Goal: Communication & Community: Answer question/provide support

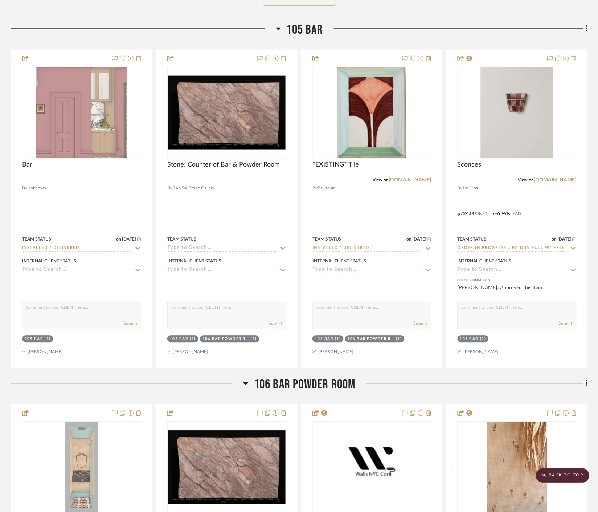
scroll to position [5523, 0]
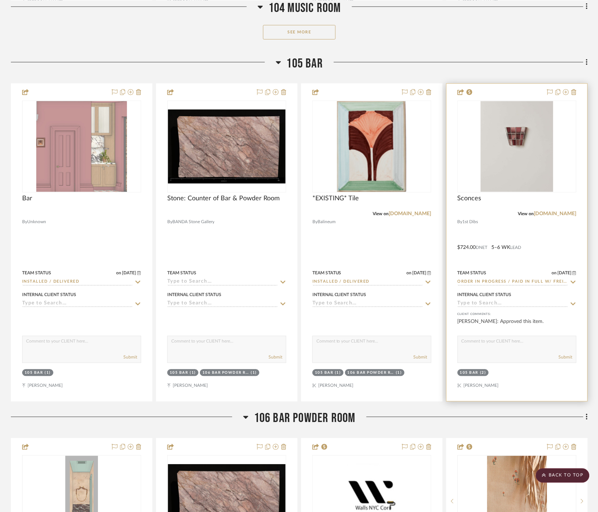
click at [574, 281] on icon at bounding box center [573, 282] width 7 height 6
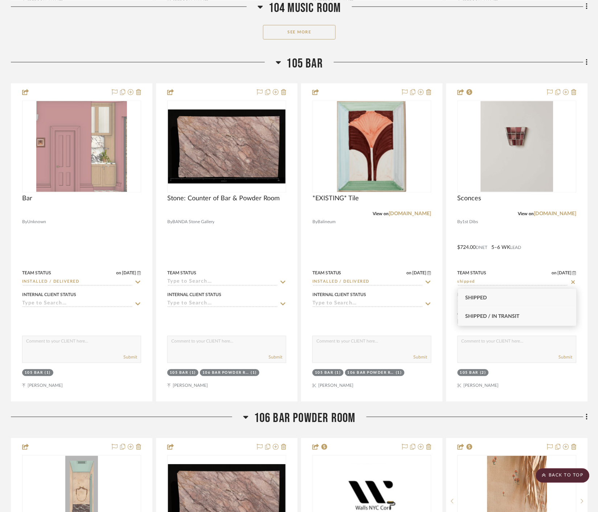
type input "shipped"
click at [528, 313] on div "Shipped / In Transit" at bounding box center [517, 316] width 118 height 19
type input "[DATE]"
type input "Shipped / In Transit"
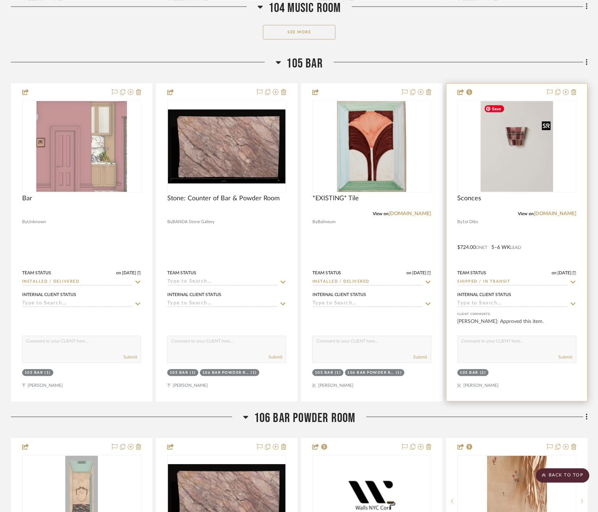
click at [0, 0] on img at bounding box center [0, 0] width 0 height 0
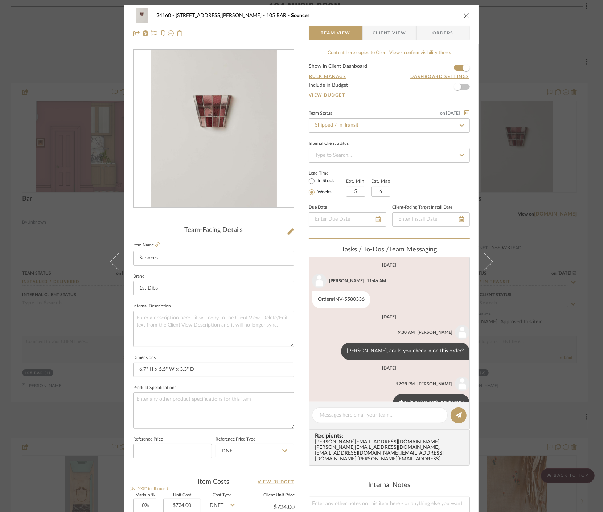
scroll to position [19, 0]
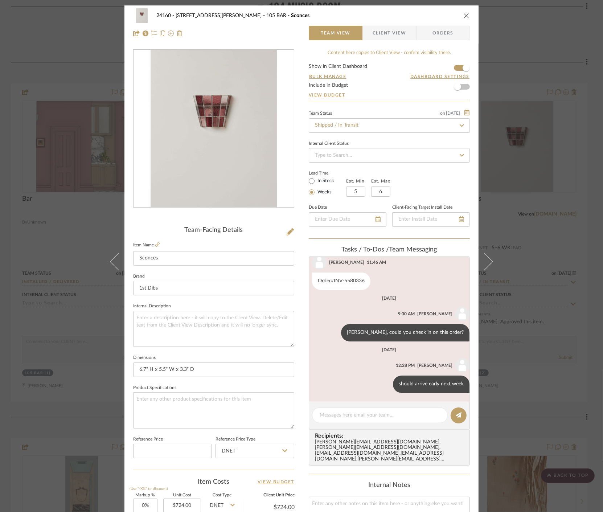
click at [539, 67] on div "24160 - [STREET_ADDRESS] - [PERSON_NAME] 105 BAR Sconces Team View Client View …" at bounding box center [301, 256] width 603 height 512
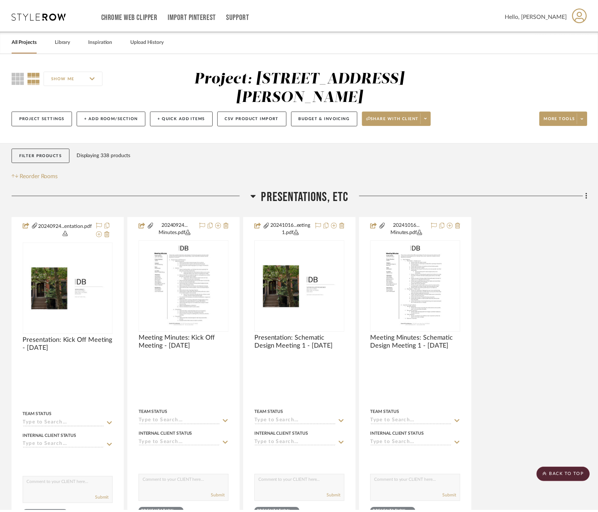
scroll to position [5523, 0]
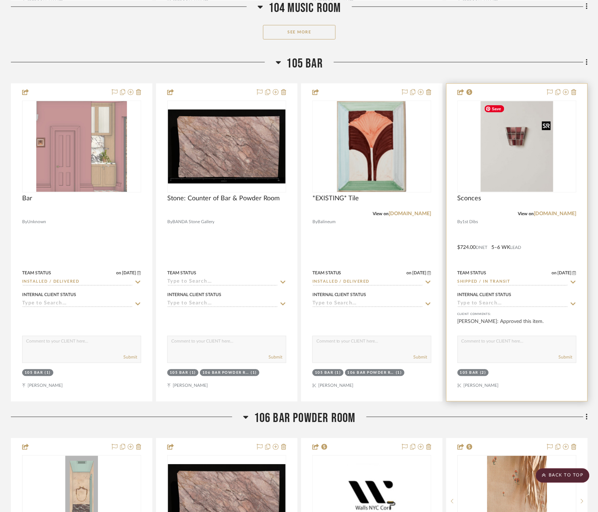
click at [524, 157] on img "0" at bounding box center [517, 146] width 73 height 91
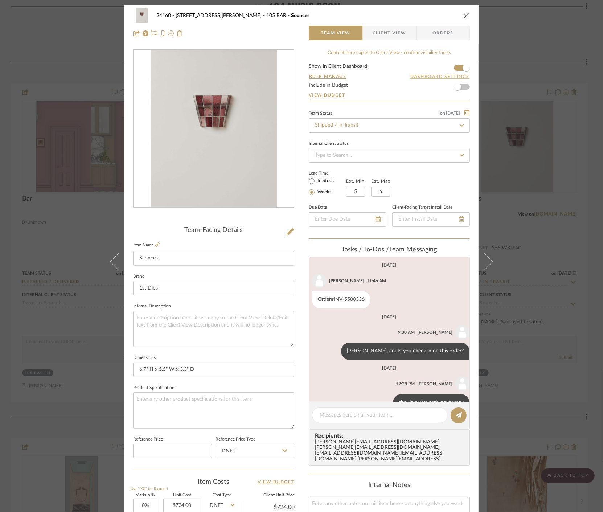
scroll to position [19, 0]
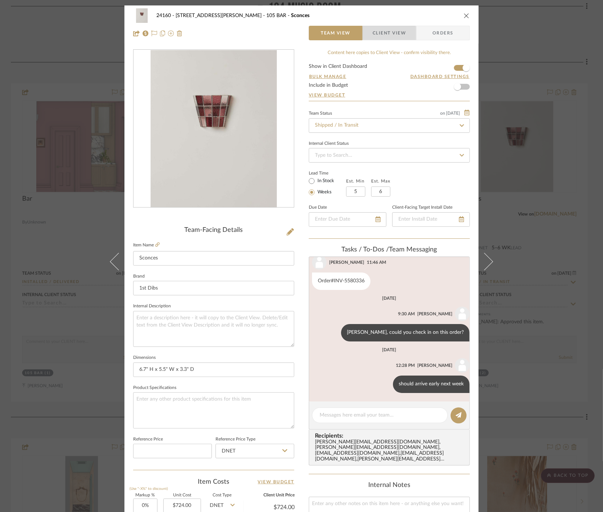
click at [385, 35] on span "Client View" at bounding box center [389, 33] width 33 height 15
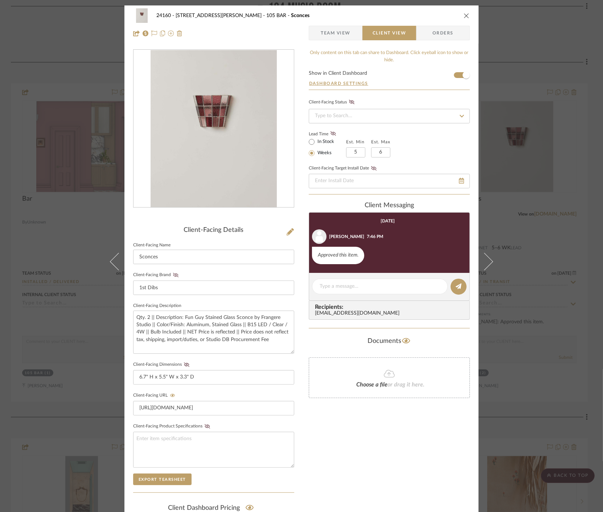
click at [329, 36] on span "Team View" at bounding box center [336, 33] width 30 height 15
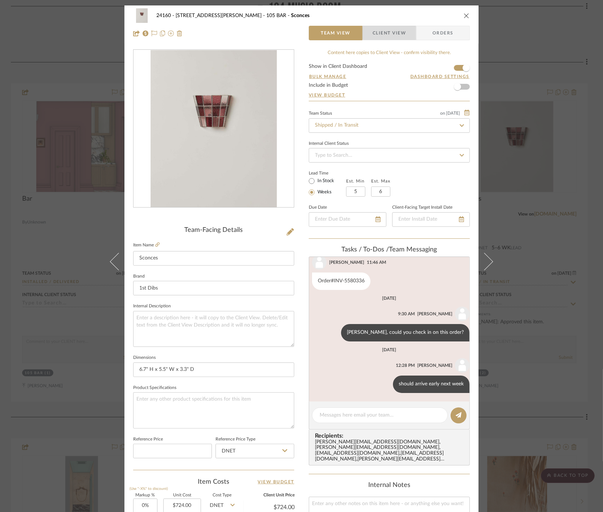
click at [389, 26] on span "Client View" at bounding box center [389, 33] width 33 height 15
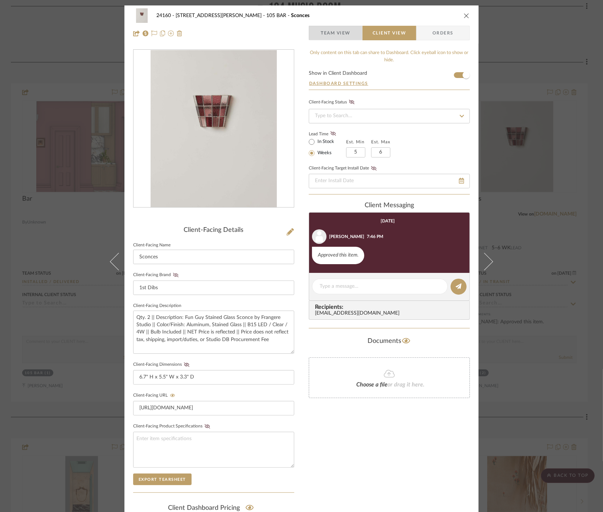
click at [335, 31] on span "Team View" at bounding box center [336, 33] width 30 height 15
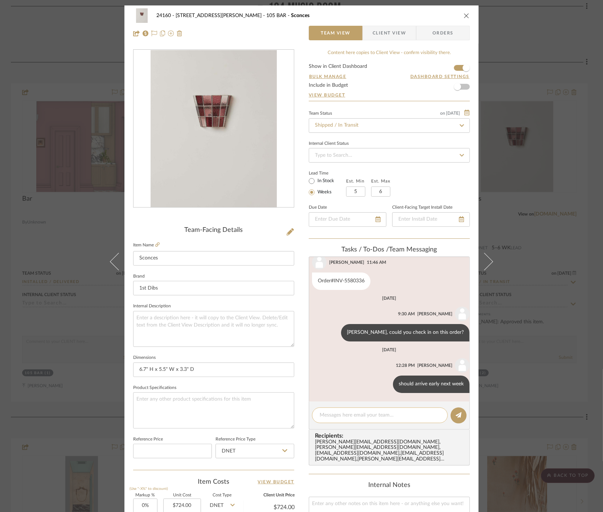
click at [325, 415] on textarea at bounding box center [380, 415] width 120 height 8
type textarea "S"
paste textarea "1016027622"
type textarea "DHL tracking 1016027622, ETA 8/25"
click at [460, 418] on button at bounding box center [459, 415] width 16 height 16
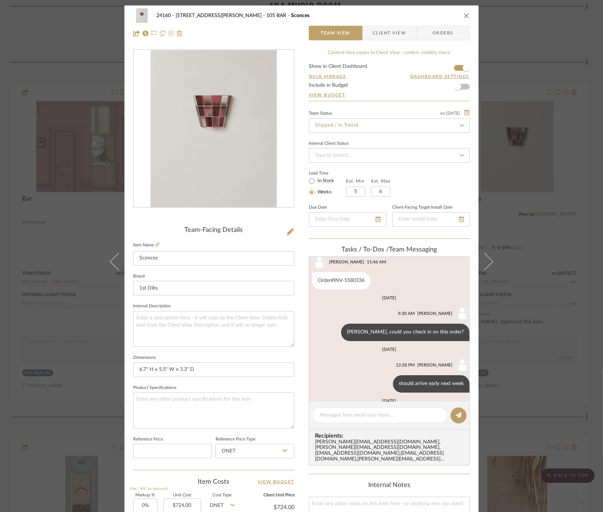
scroll to position [70, 0]
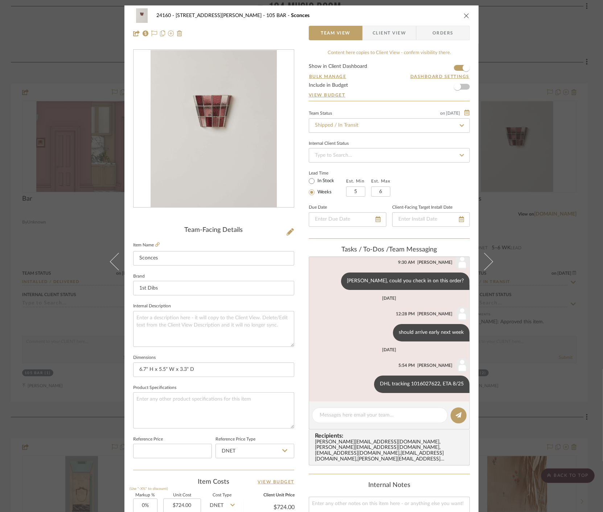
click at [564, 241] on div "24160 - [STREET_ADDRESS] - [PERSON_NAME] 105 BAR Sconces Team View Client View …" at bounding box center [301, 256] width 603 height 512
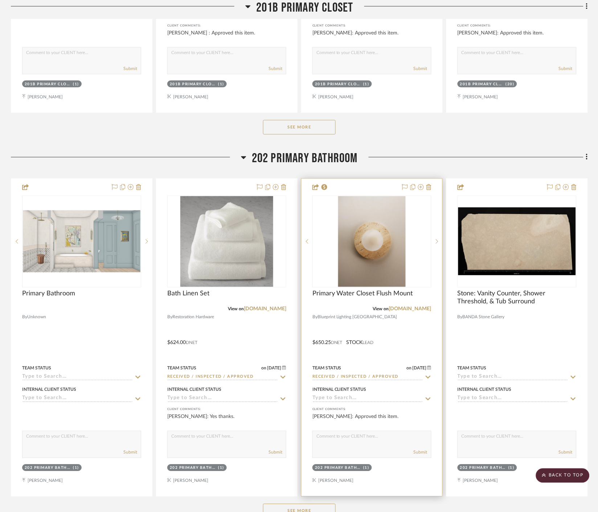
scroll to position [7055, 0]
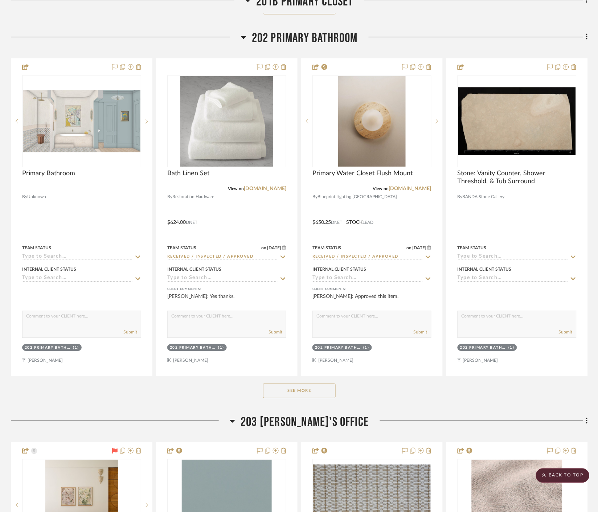
click at [306, 393] on button "See More" at bounding box center [299, 391] width 73 height 15
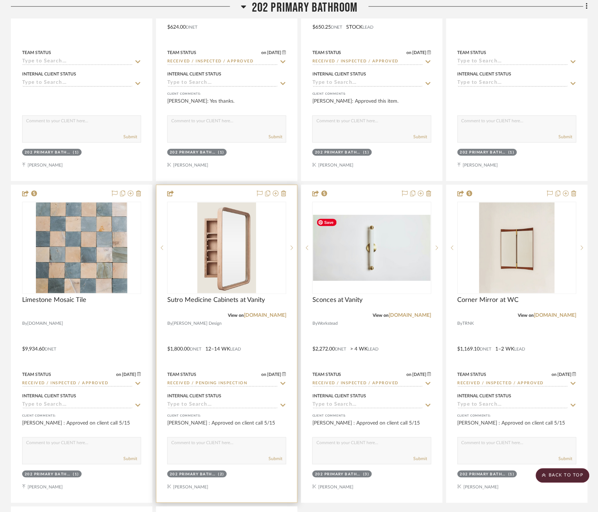
scroll to position [7297, 0]
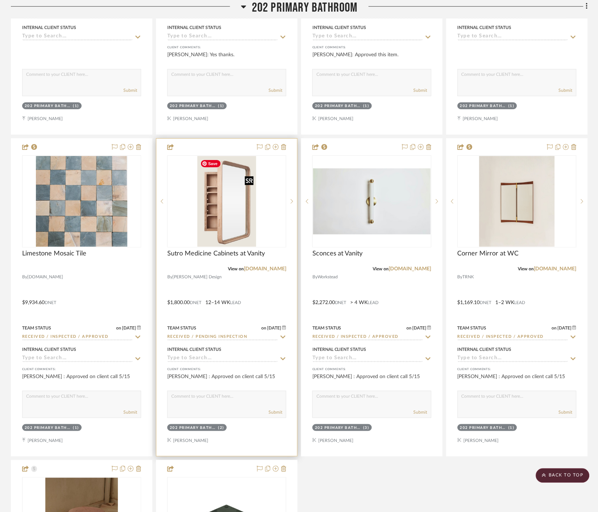
click at [0, 0] on img at bounding box center [0, 0] width 0 height 0
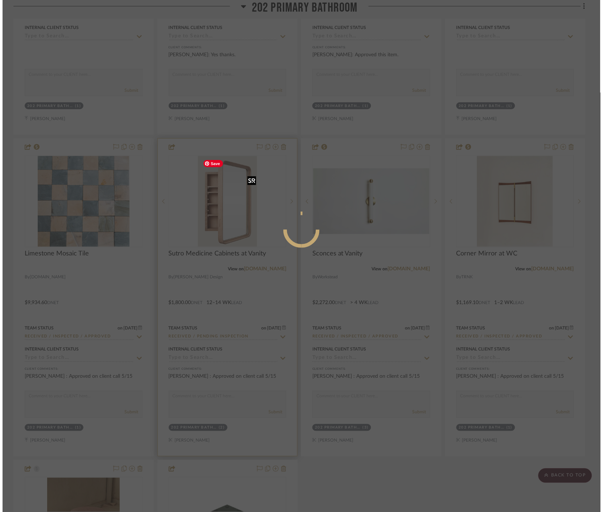
scroll to position [0, 0]
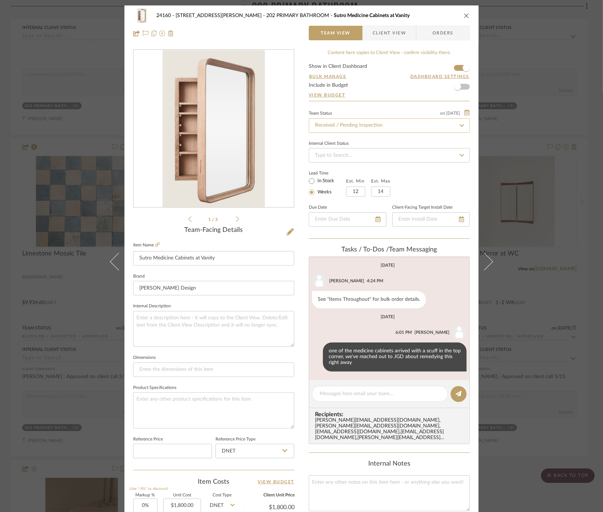
click at [449, 127] on input "Received / Pending Inspection" at bounding box center [389, 125] width 161 height 15
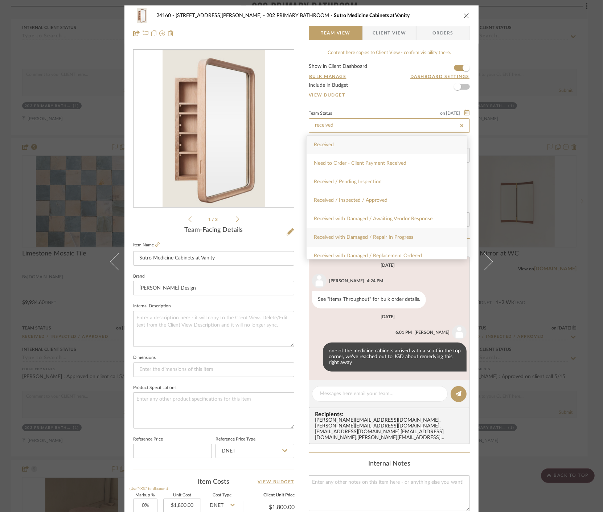
scroll to position [40, 0]
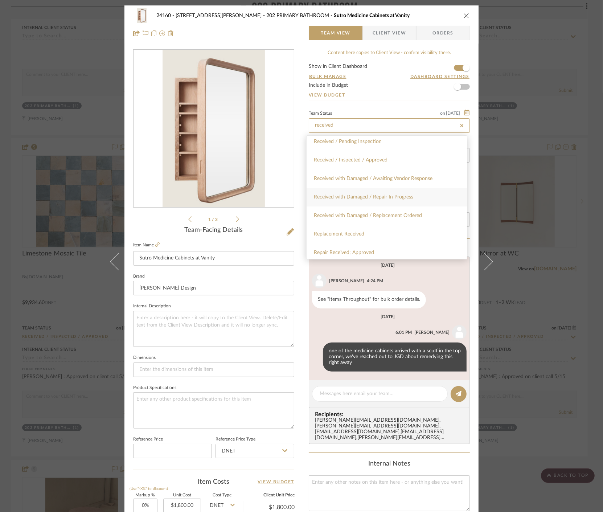
type input "received"
click at [417, 193] on div "Received with Damaged / Repair In Progress" at bounding box center [387, 197] width 160 height 19
type input "[DATE]"
type input "Received with Damaged / Repair In Progress"
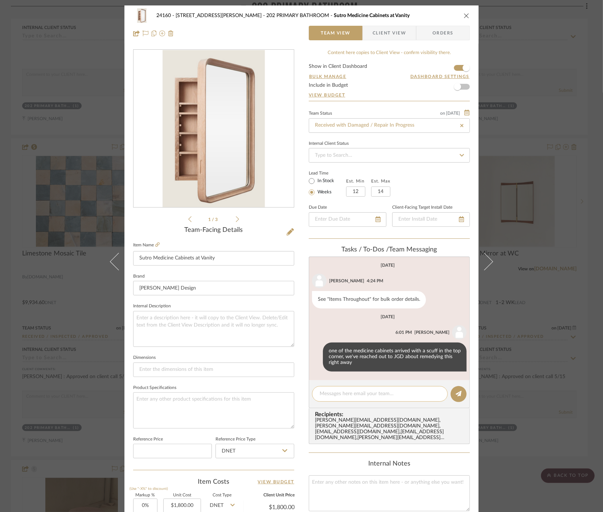
click at [390, 398] on textarea at bounding box center [380, 394] width 120 height 8
type input "[DATE]"
type input "Received with Damaged / Repair In Progress"
type textarea "s"
paste textarea "[URL][DOMAIN_NAME]"
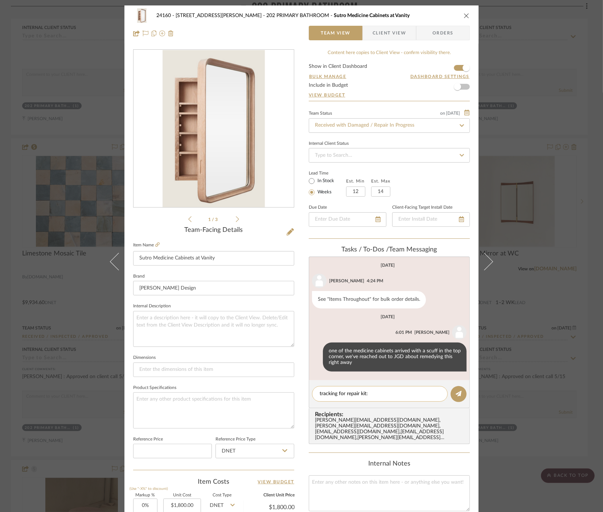
type textarea "tracking for repair kit: [URL][DOMAIN_NAME]"
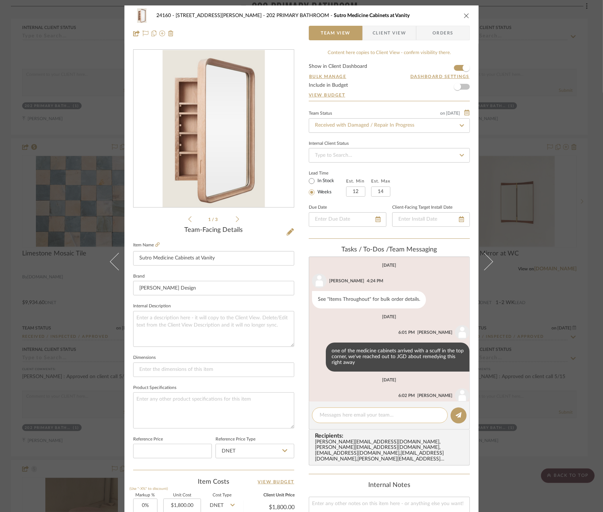
scroll to position [37, 0]
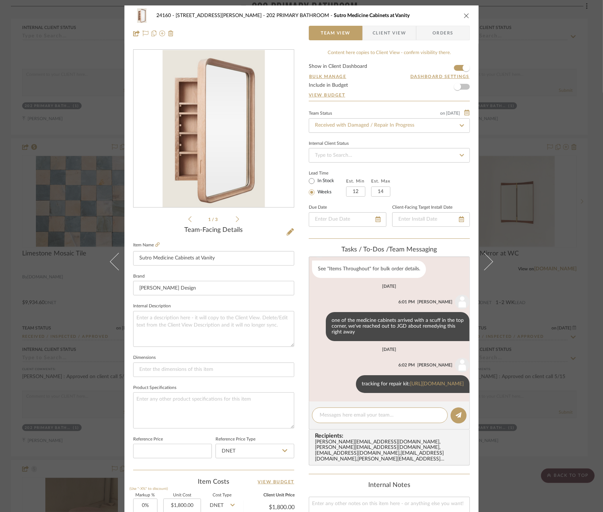
click at [559, 137] on div "24160 - [STREET_ADDRESS] - [PERSON_NAME] 202 PRIMARY BATHROOM Sutro Medicine Ca…" at bounding box center [301, 256] width 603 height 512
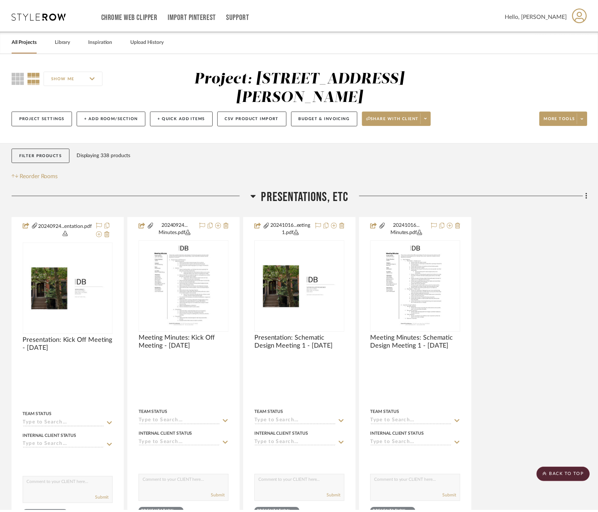
scroll to position [7297, 0]
